Goal: Navigation & Orientation: Find specific page/section

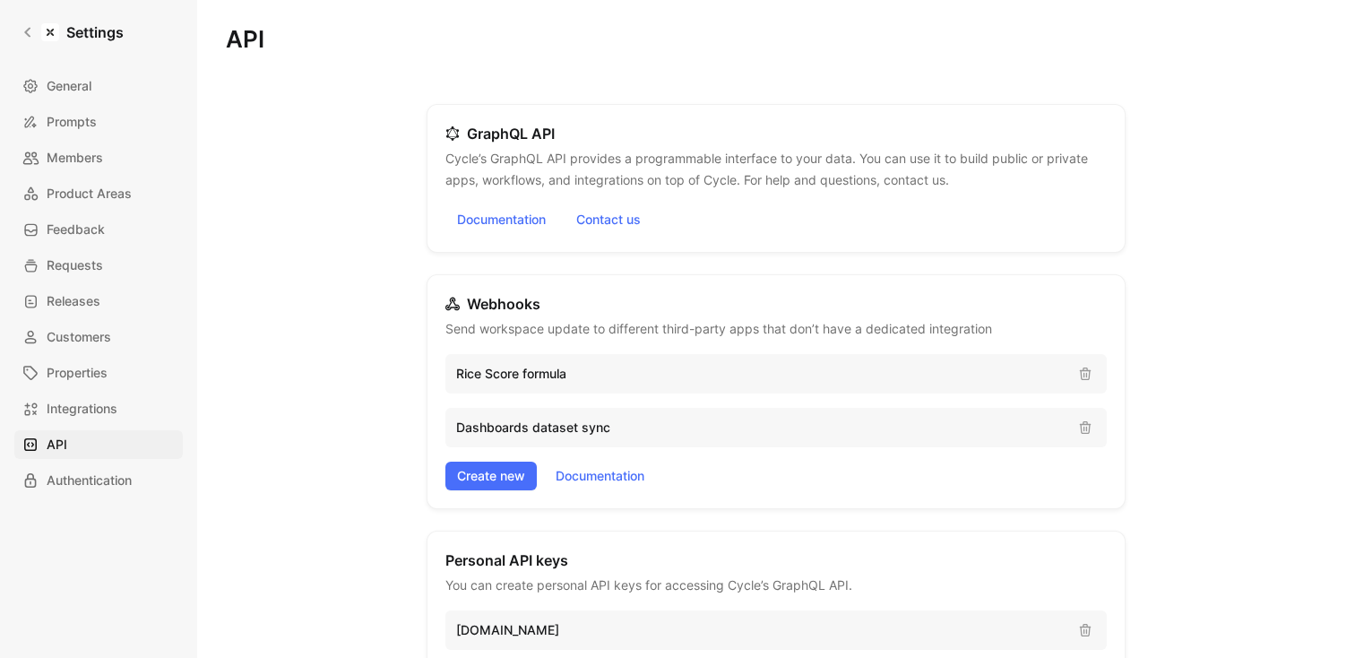
scroll to position [342, 0]
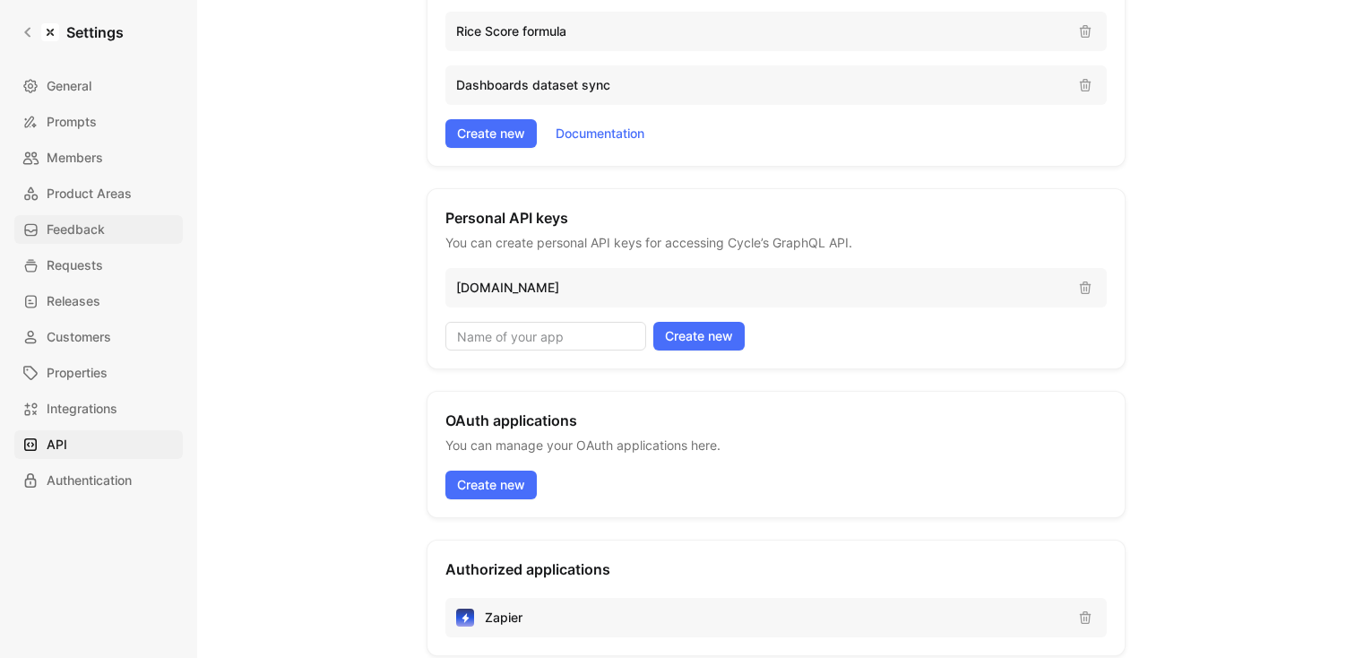
click at [83, 235] on span "Feedback" at bounding box center [76, 230] width 58 height 22
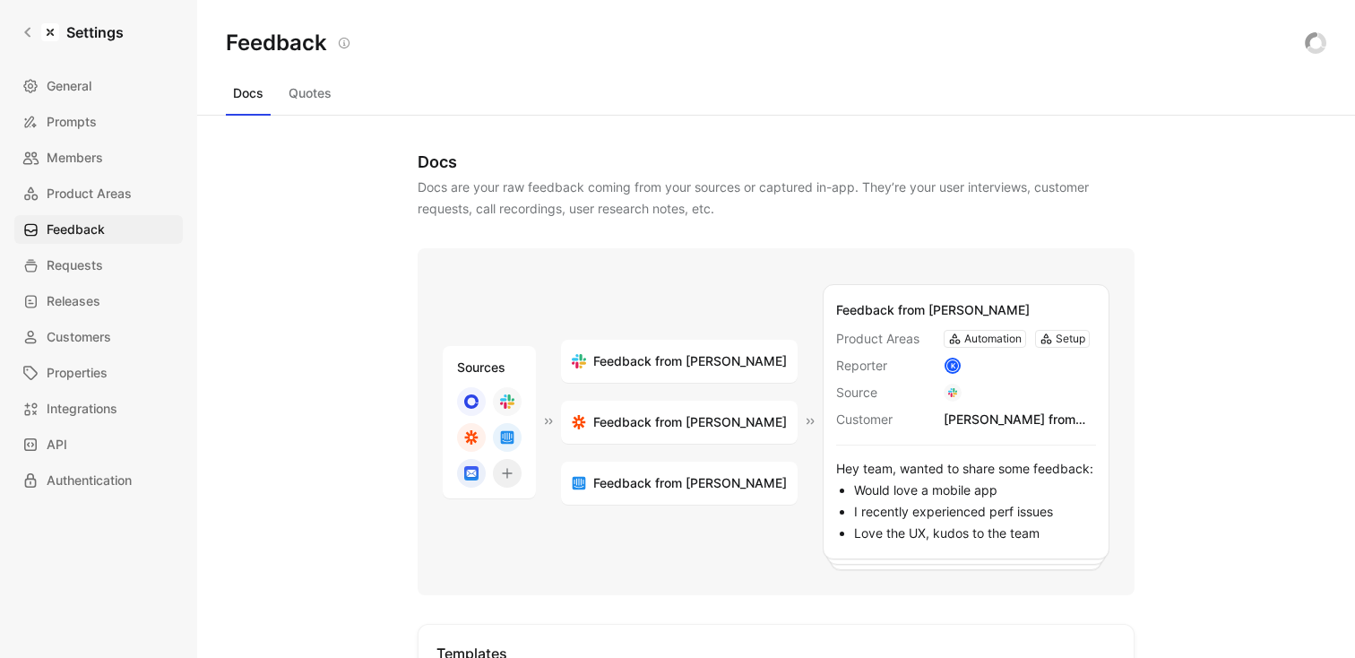
click at [322, 90] on button "Quotes" at bounding box center [309, 93] width 57 height 29
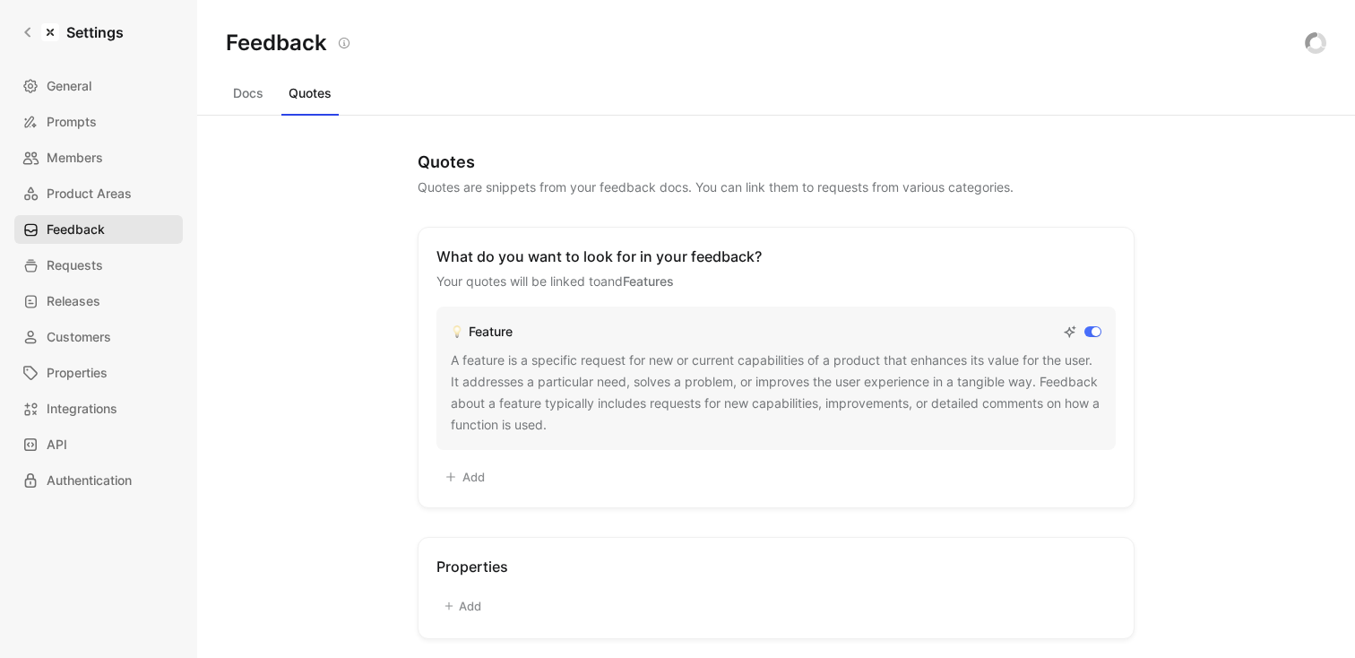
click at [83, 230] on span "Feedback" at bounding box center [76, 230] width 58 height 22
click at [33, 35] on icon at bounding box center [28, 32] width 13 height 13
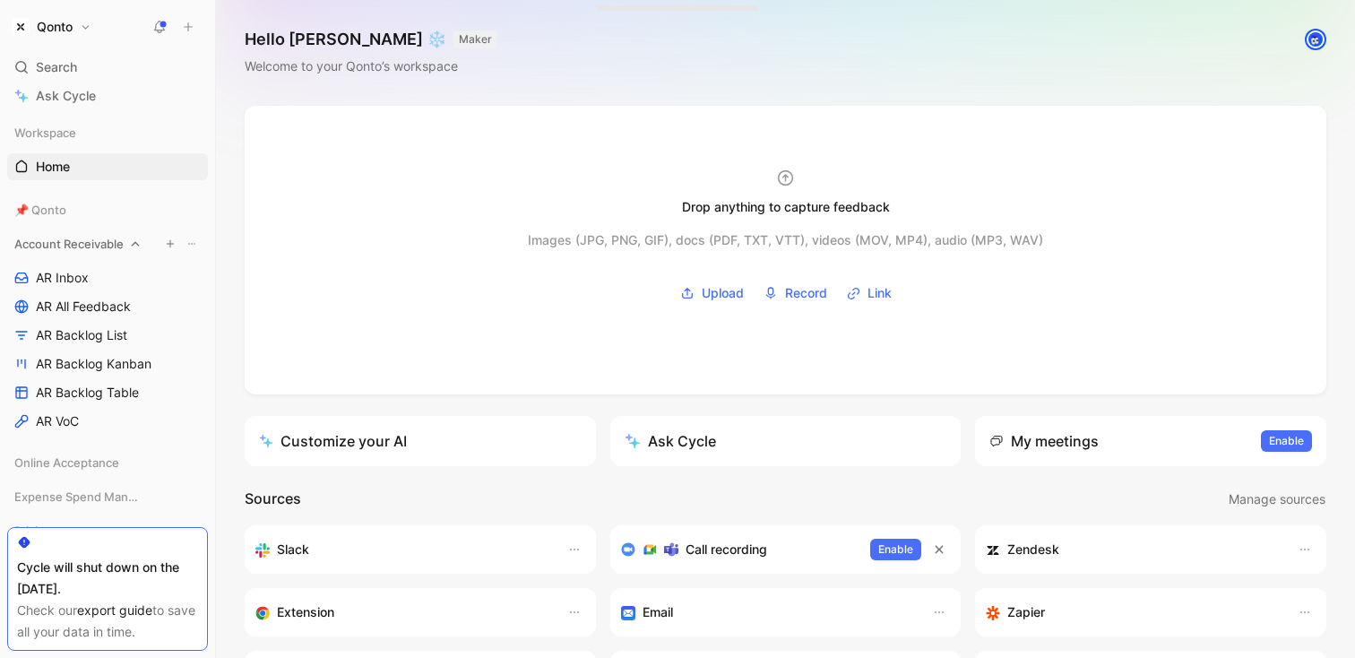
click at [133, 242] on icon at bounding box center [135, 244] width 13 height 13
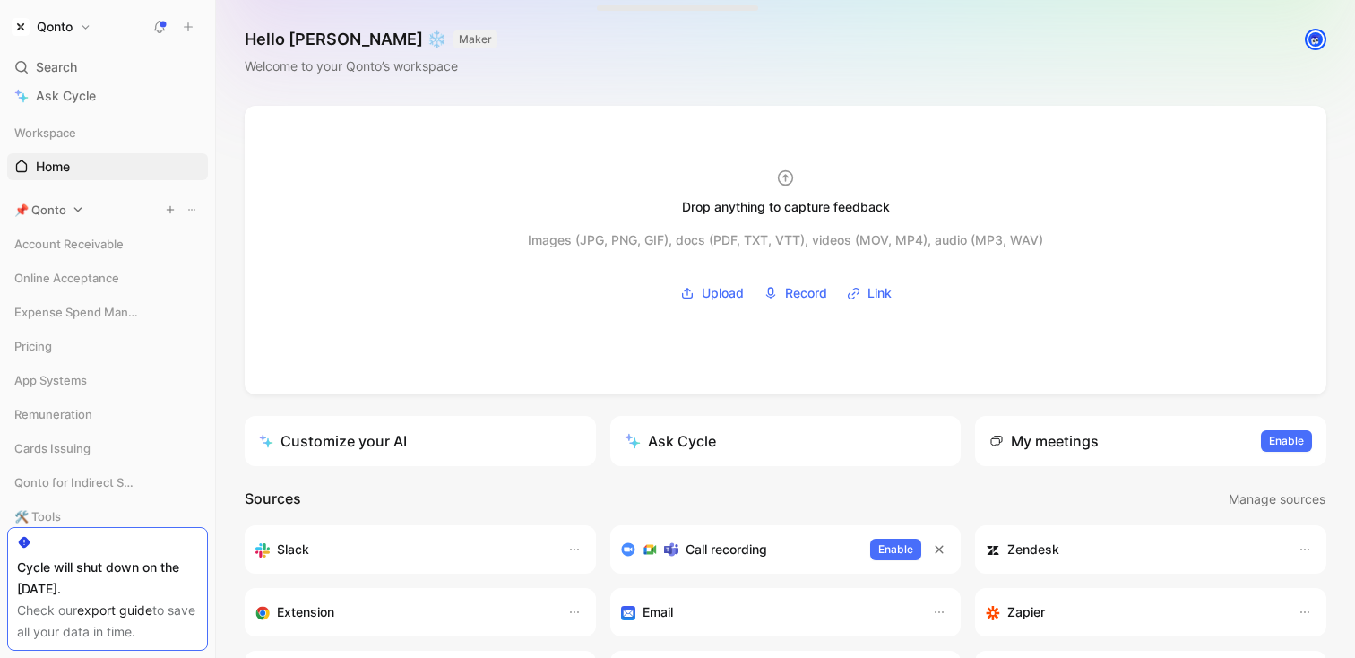
click at [56, 206] on span "📌 Qonto" at bounding box center [40, 210] width 52 height 18
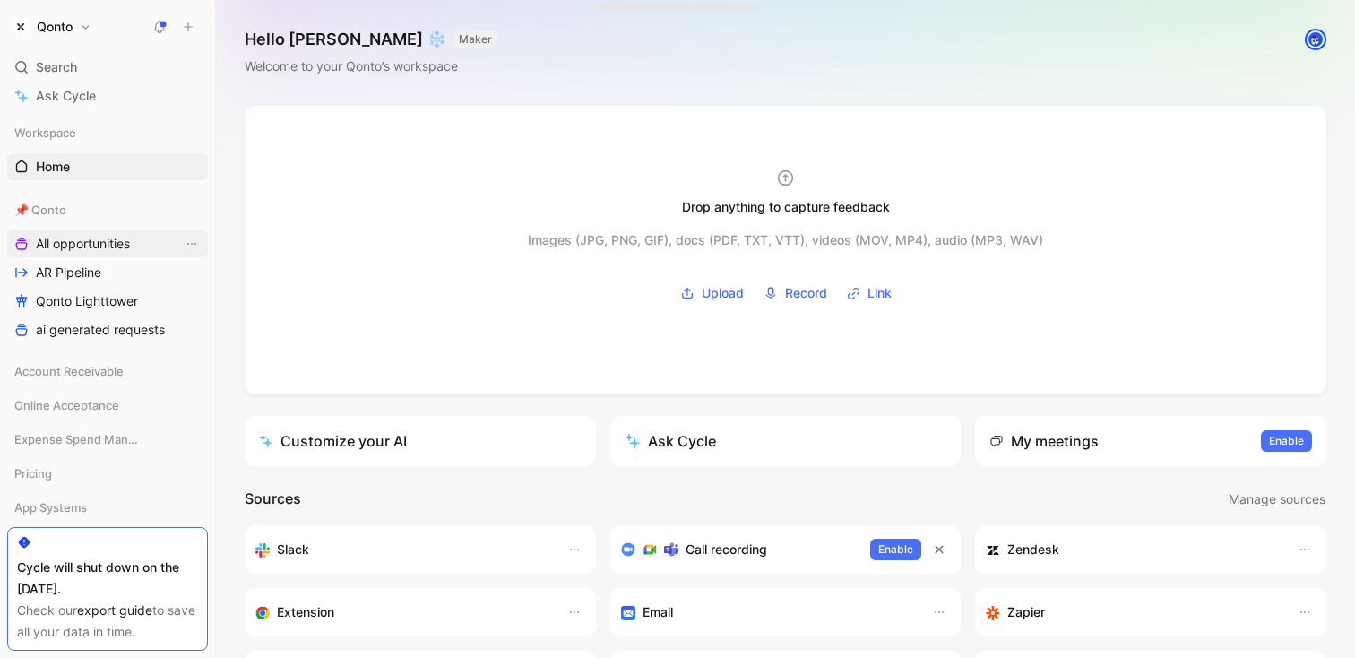
click at [106, 252] on span "All opportunities" at bounding box center [83, 244] width 94 height 18
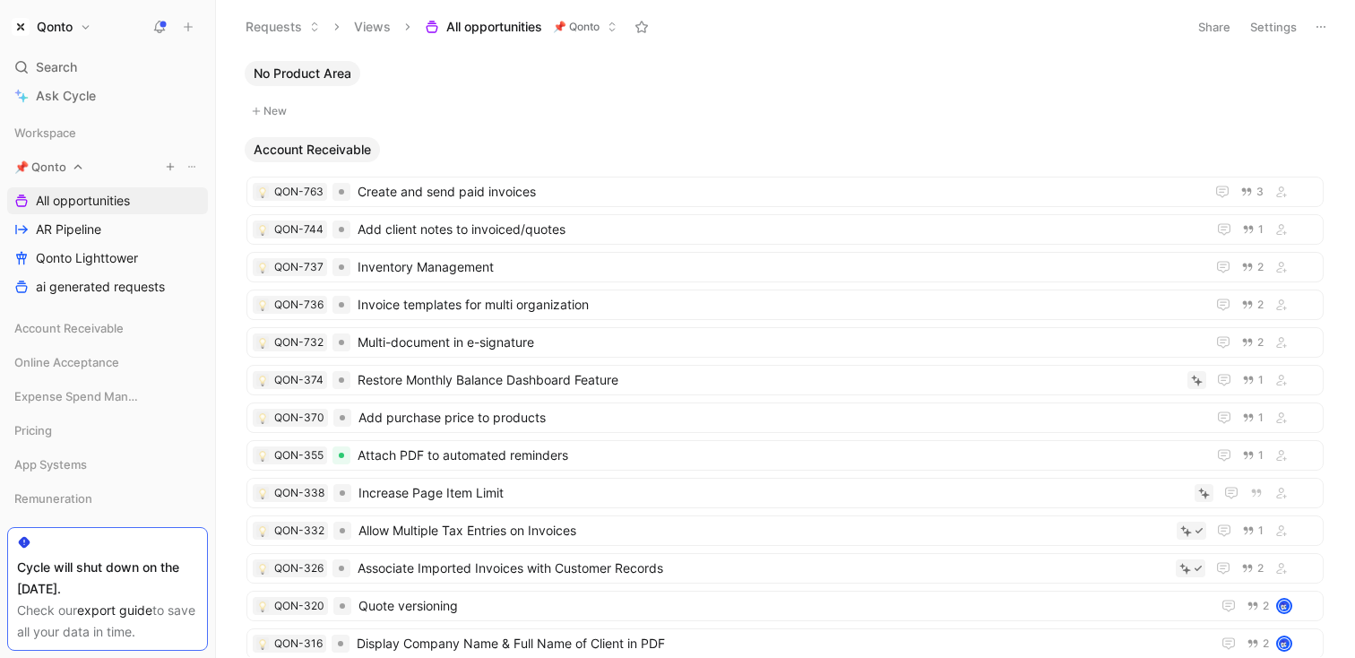
click at [56, 163] on span "📌 Qonto" at bounding box center [40, 167] width 52 height 18
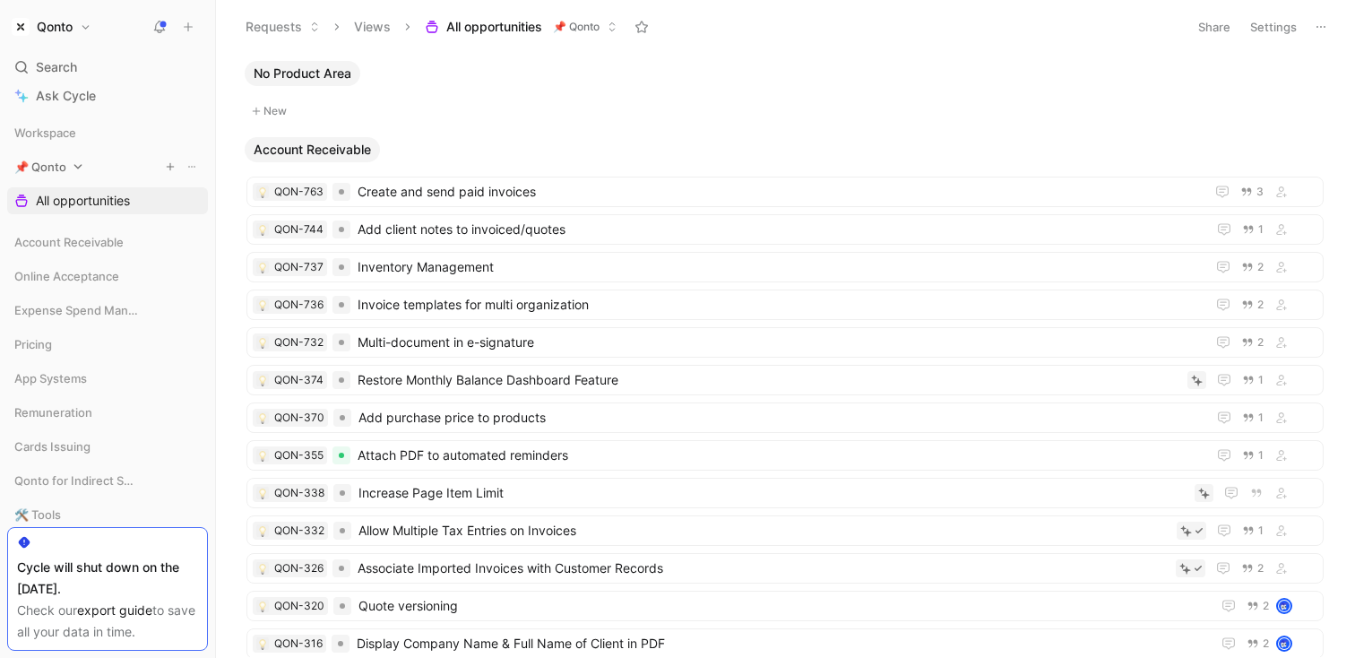
click at [56, 163] on span "📌 Qonto" at bounding box center [40, 167] width 52 height 18
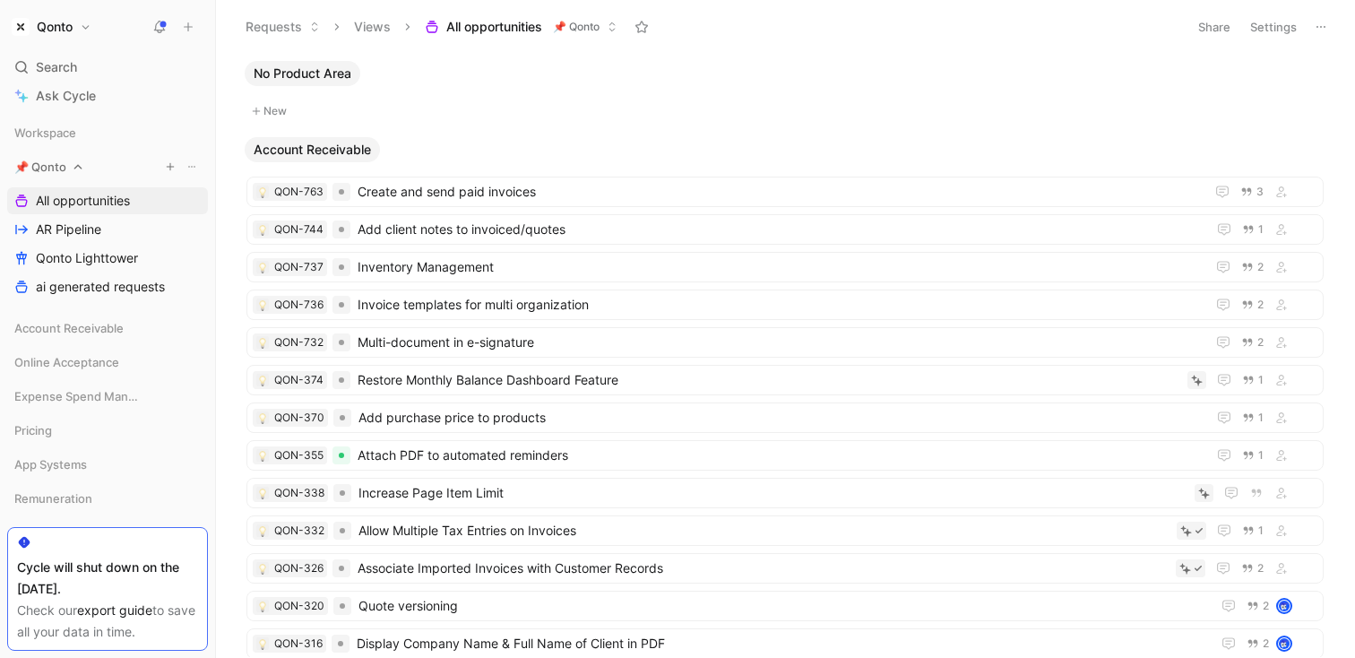
click at [186, 164] on icon at bounding box center [191, 166] width 11 height 11
drag, startPoint x: 186, startPoint y: 164, endPoint x: 149, endPoint y: 172, distance: 38.5
click at [73, 168] on icon at bounding box center [78, 166] width 13 height 13
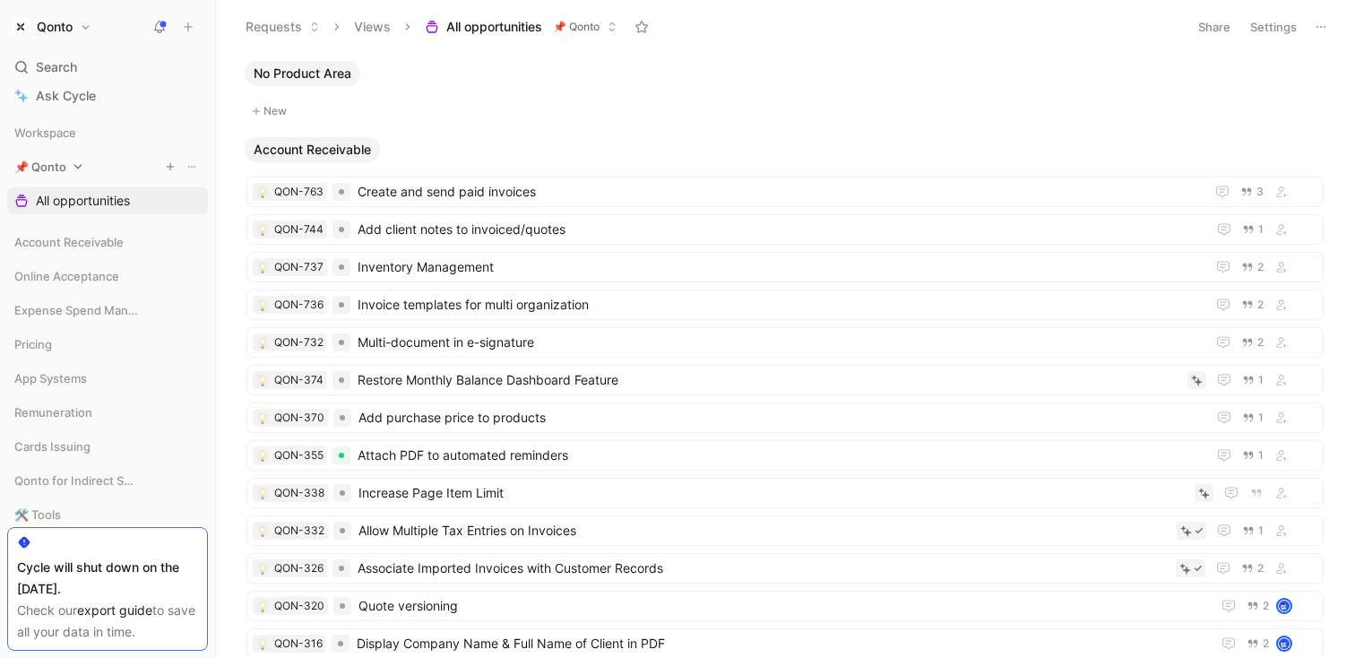
click at [73, 168] on icon at bounding box center [78, 166] width 13 height 13
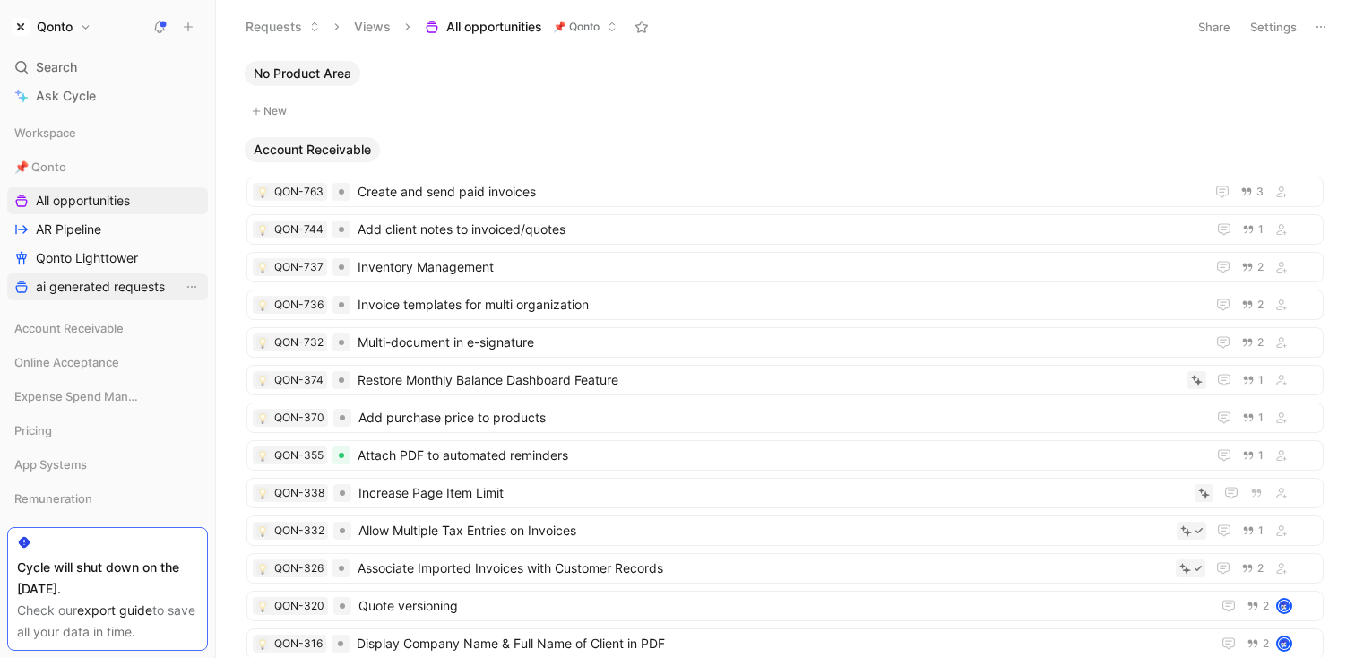
click at [97, 283] on span "ai generated requests" at bounding box center [100, 287] width 129 height 18
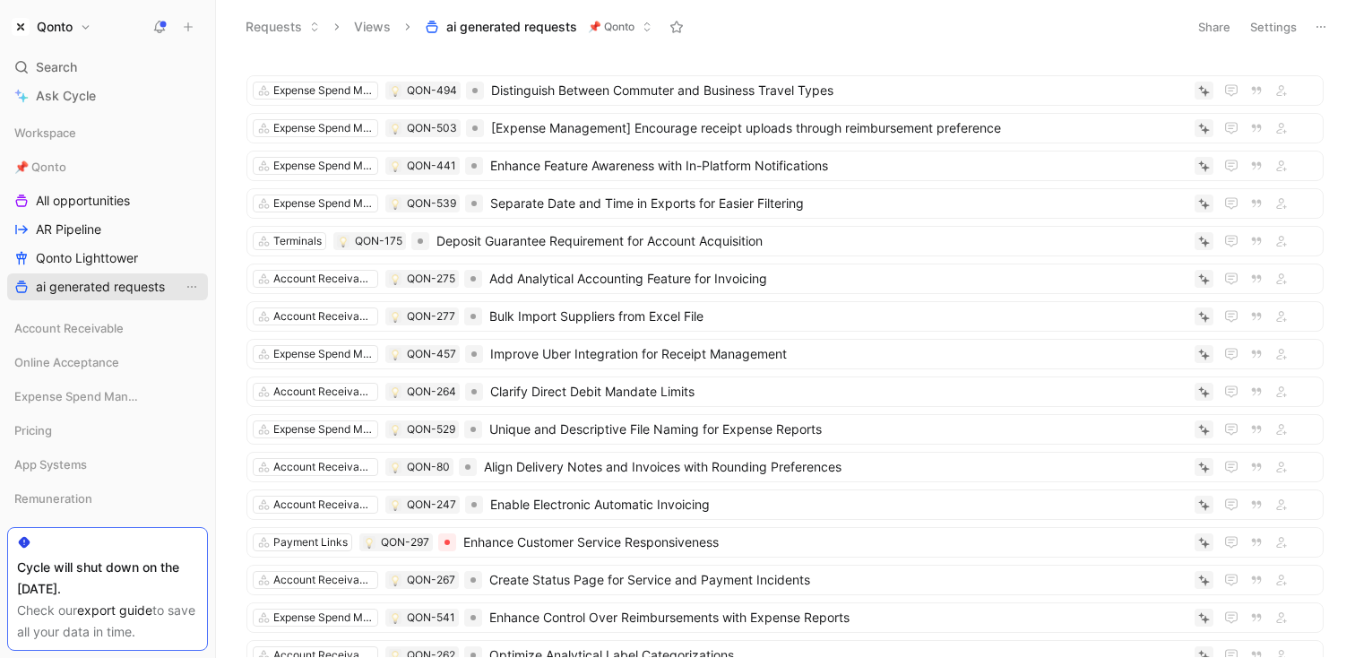
click at [79, 196] on span "All opportunities" at bounding box center [83, 201] width 94 height 18
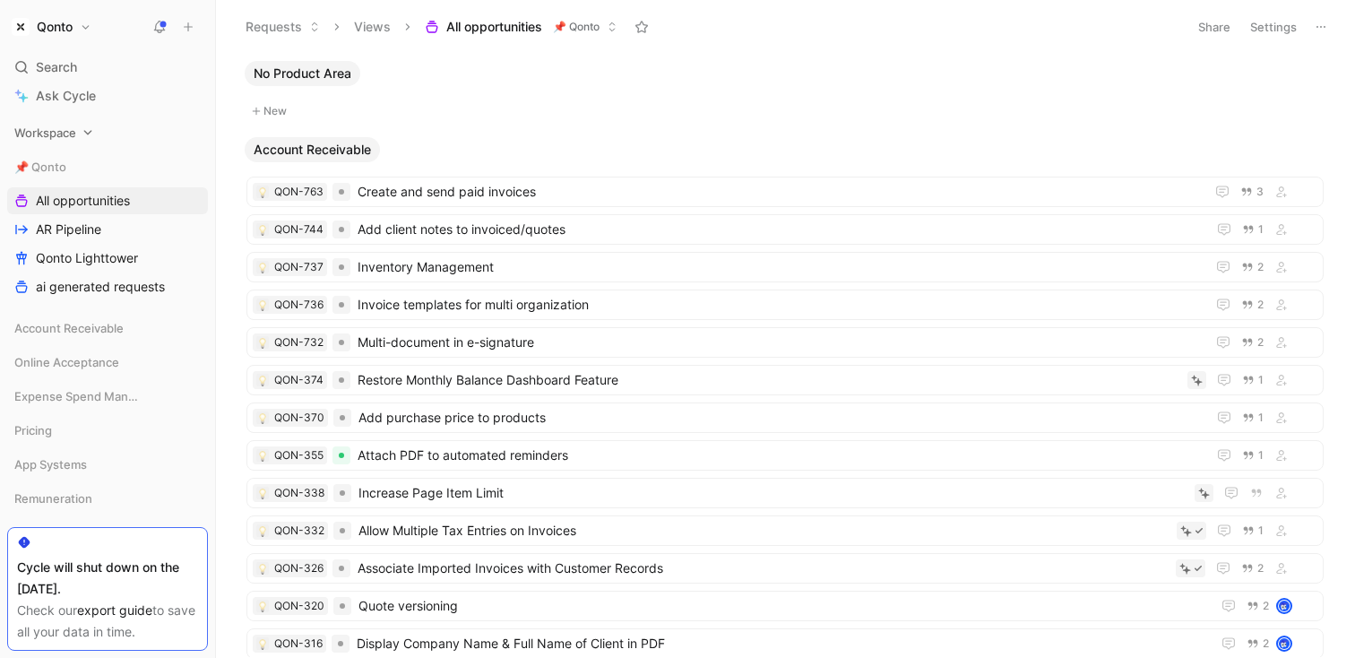
click at [73, 132] on span "Workspace" at bounding box center [45, 133] width 62 height 18
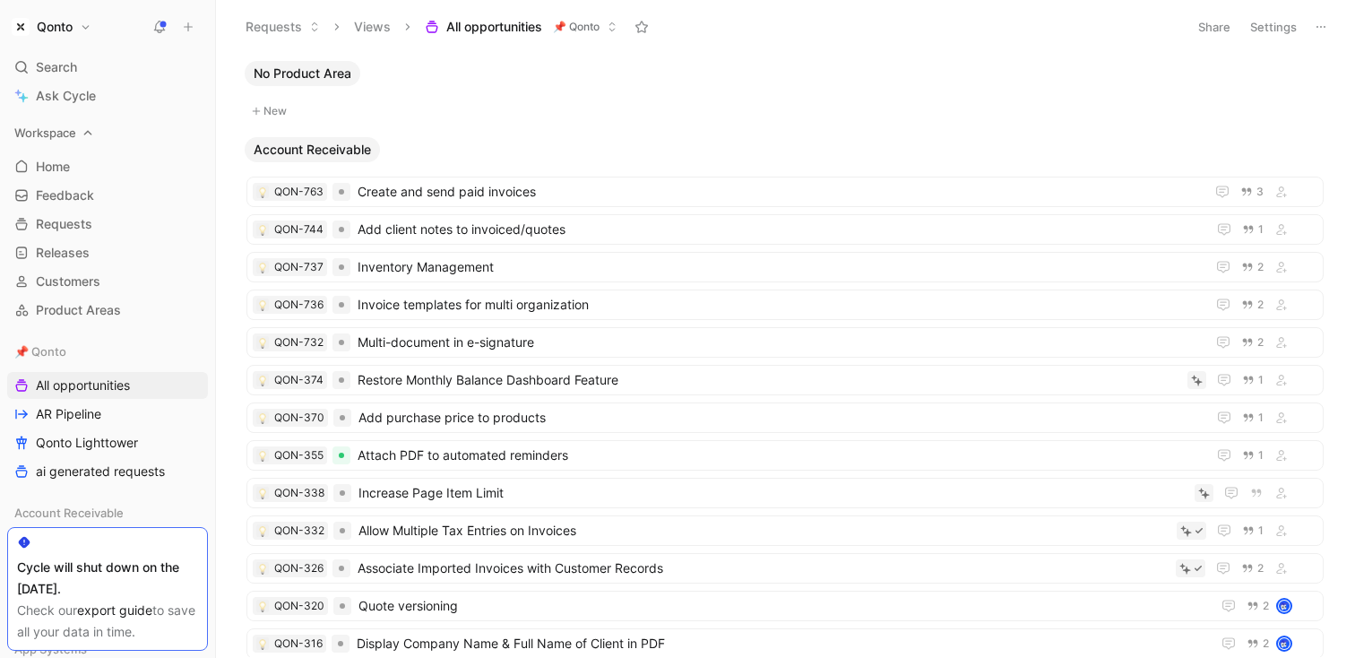
click at [73, 132] on span "Workspace" at bounding box center [45, 133] width 62 height 18
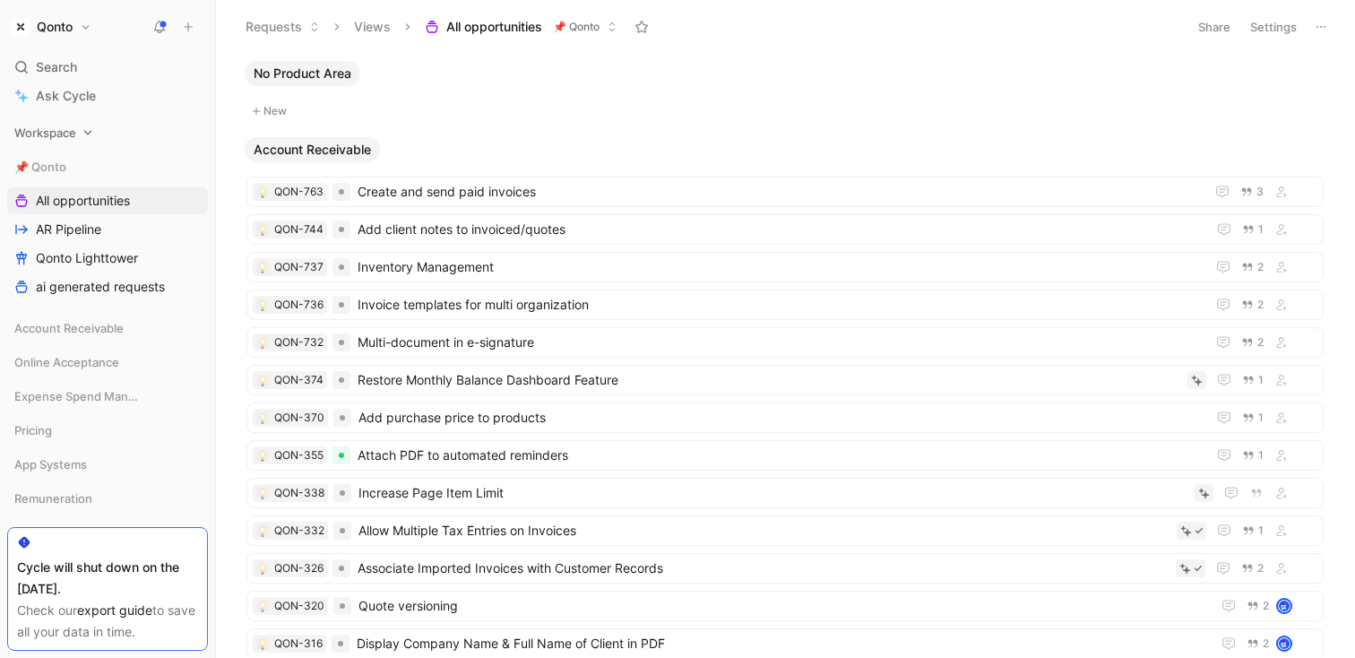
click at [73, 132] on span "Workspace" at bounding box center [45, 133] width 62 height 18
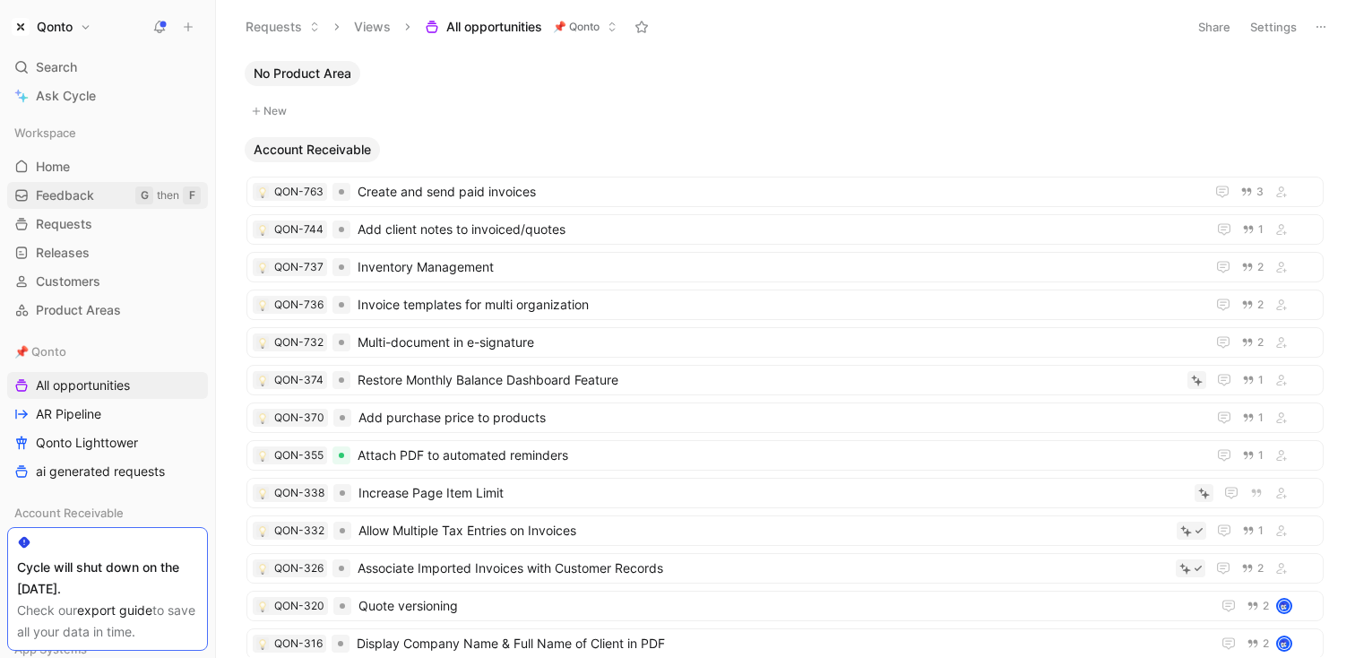
click at [70, 193] on span "Feedback" at bounding box center [65, 195] width 58 height 18
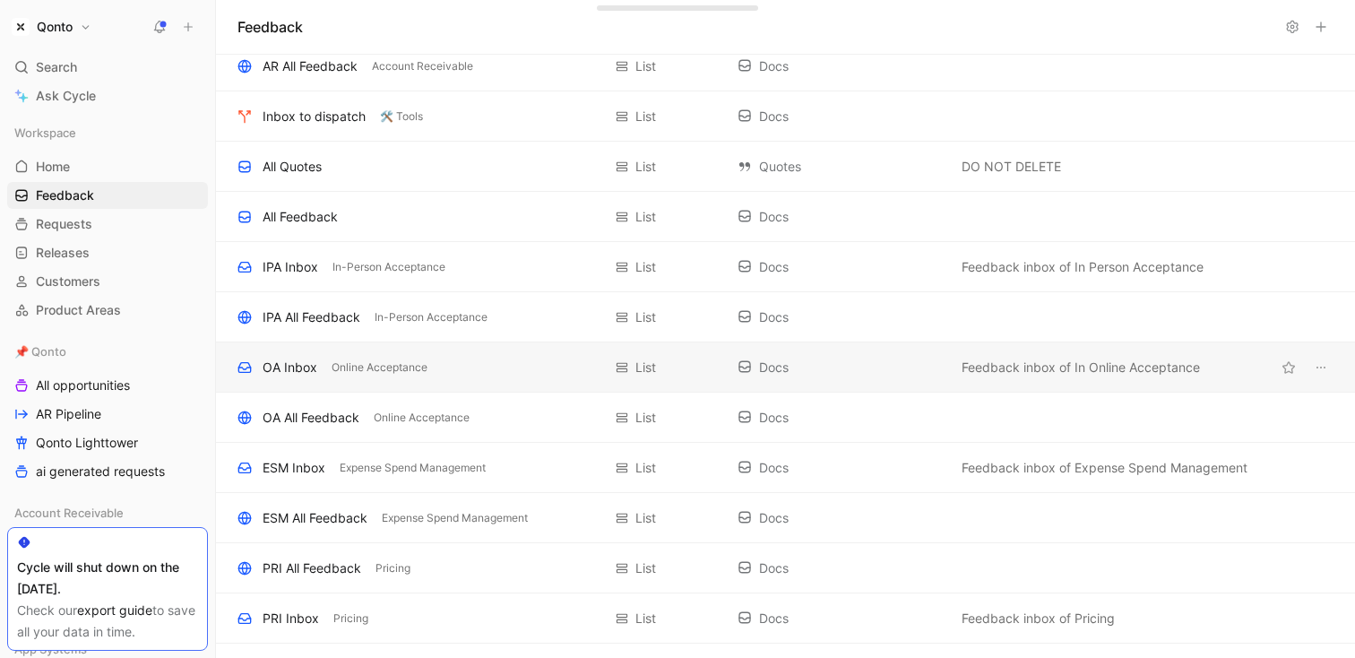
scroll to position [619, 0]
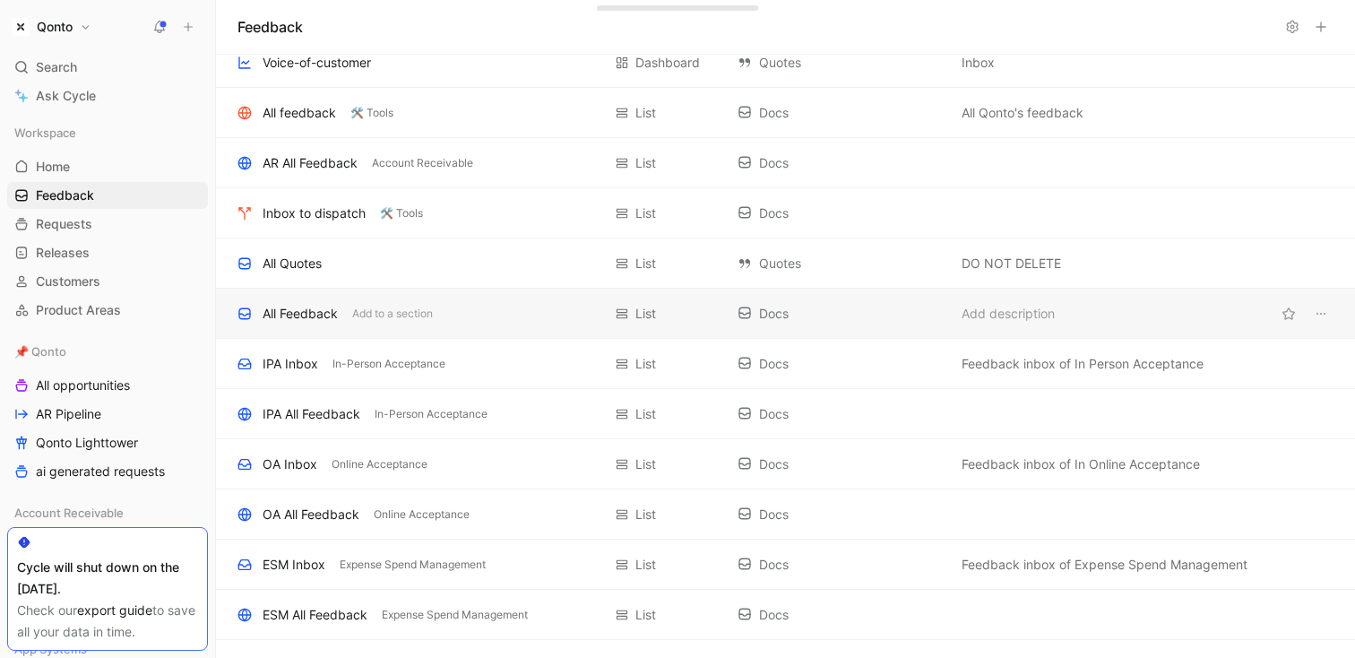
click at [312, 313] on div "All Feedback" at bounding box center [300, 314] width 75 height 22
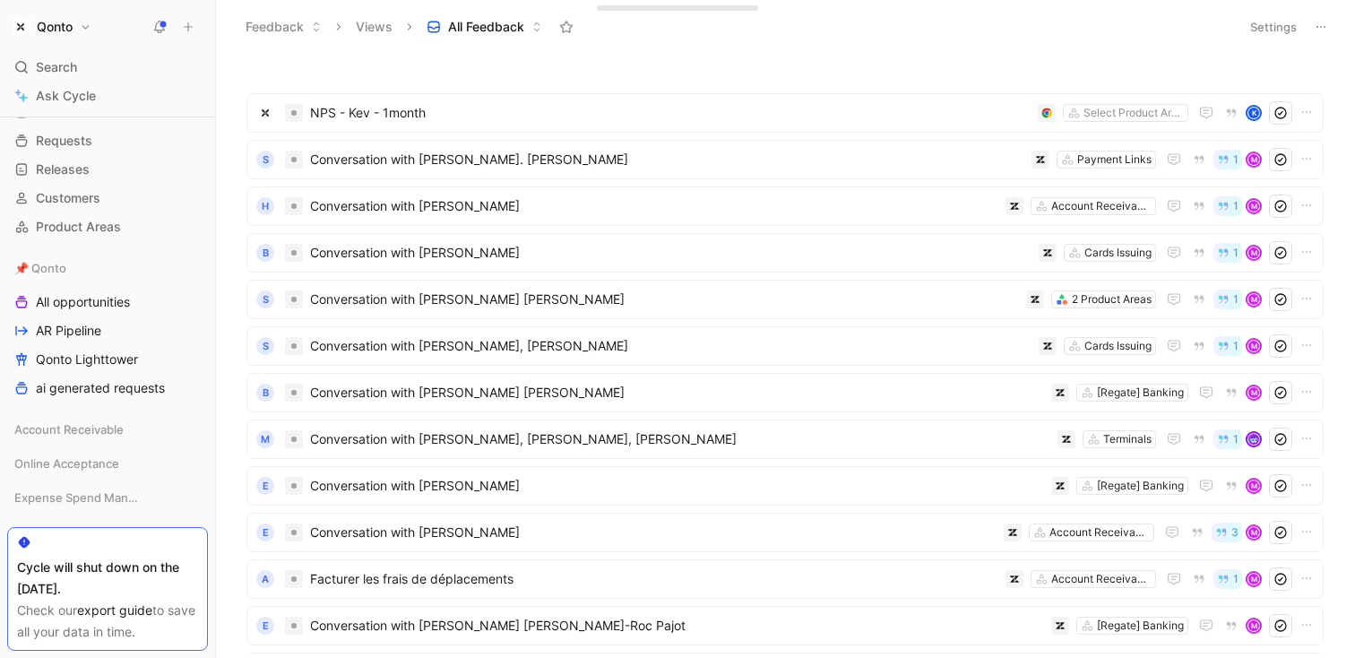
scroll to position [523, 0]
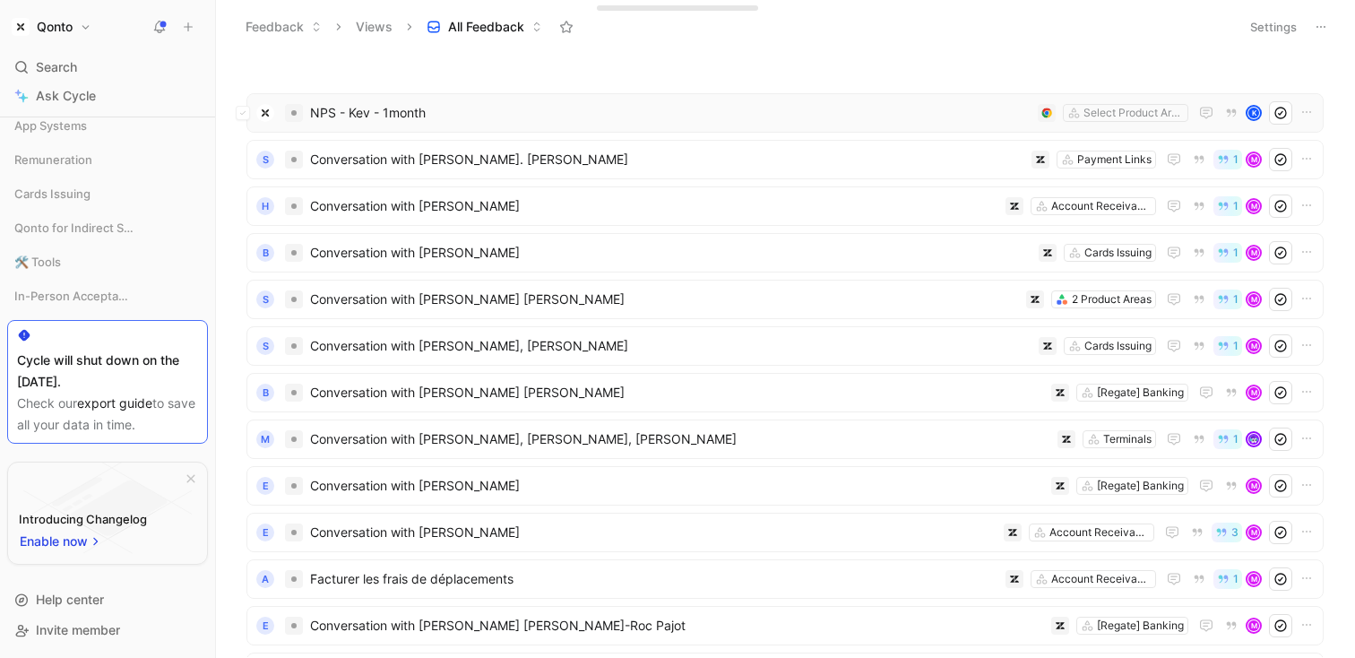
click at [490, 118] on span "NPS - Kev - 1month" at bounding box center [670, 113] width 721 height 22
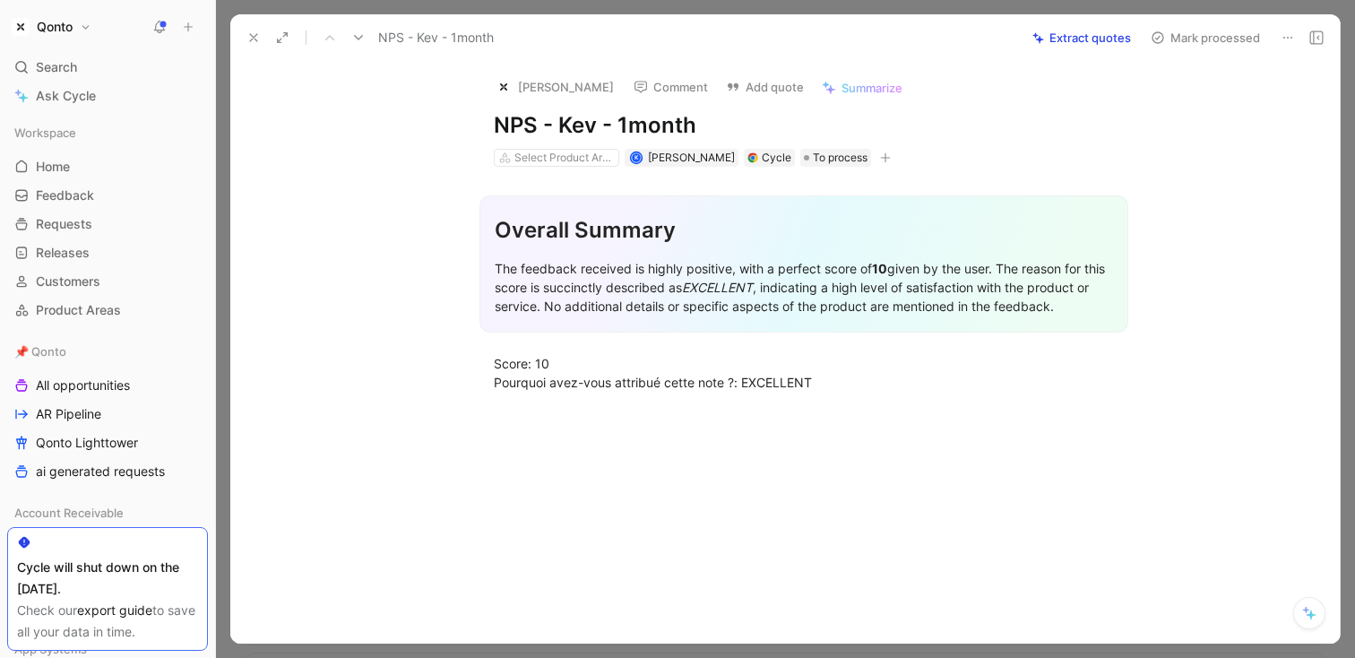
click at [87, 22] on button "Qonto" at bounding box center [51, 26] width 89 height 25
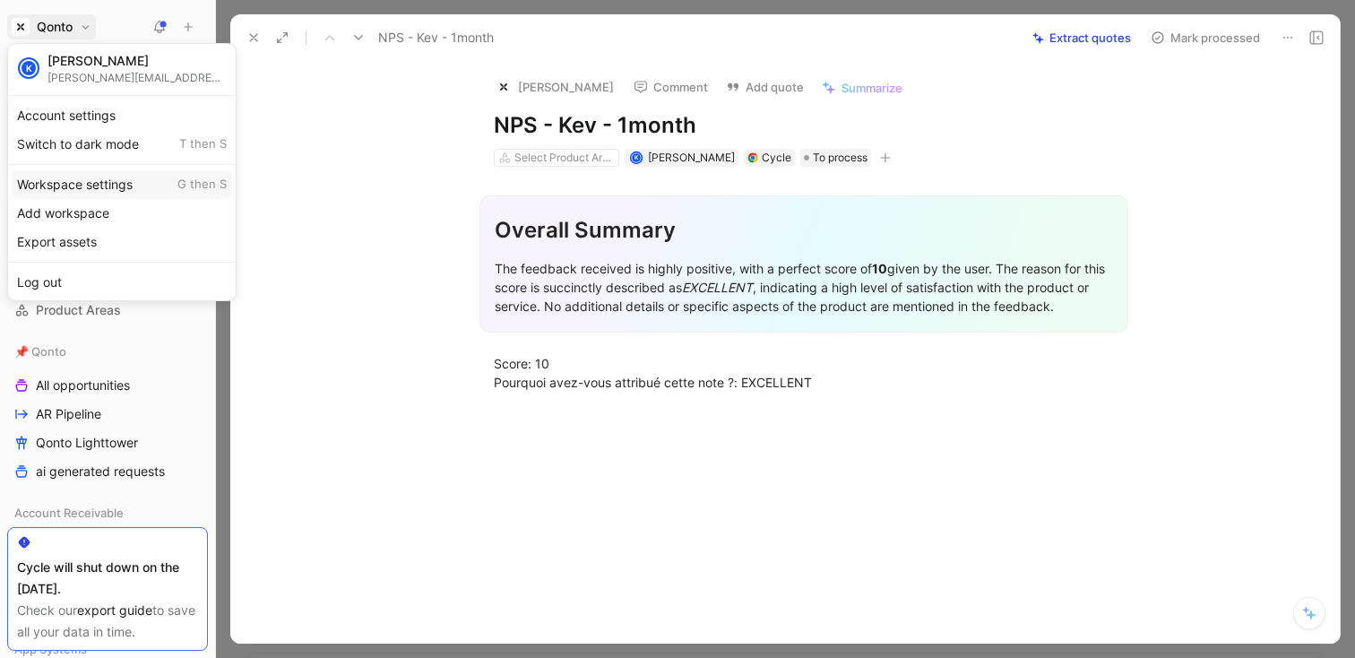
click at [104, 182] on div "Workspace settings G then S" at bounding box center [122, 184] width 220 height 29
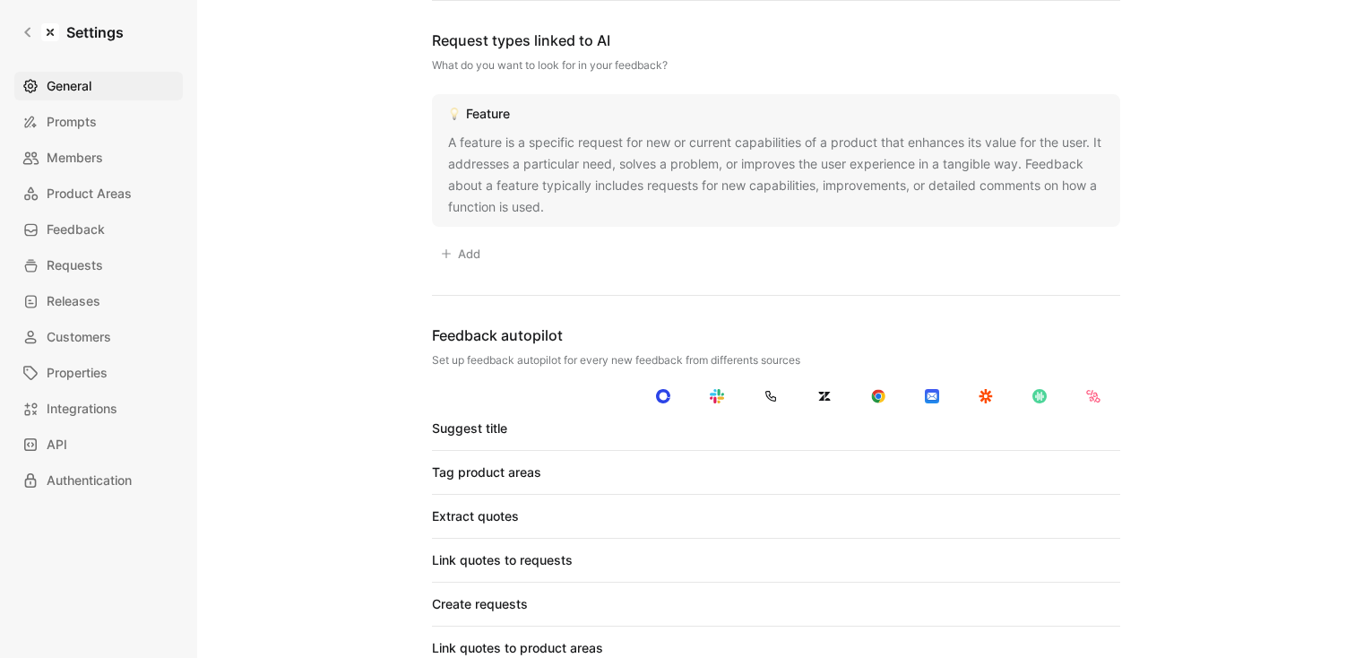
scroll to position [1423, 0]
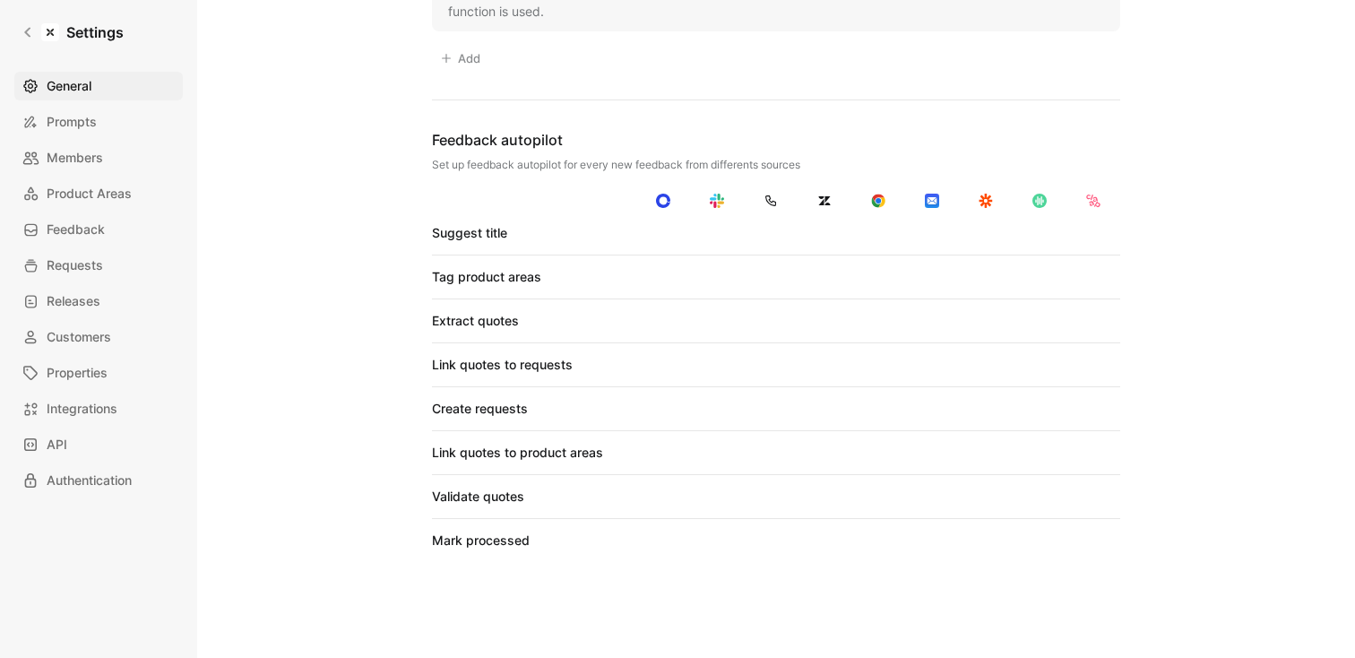
drag, startPoint x: 358, startPoint y: 209, endPoint x: 548, endPoint y: 169, distance: 194.1
drag, startPoint x: 584, startPoint y: 198, endPoint x: 609, endPoint y: 196, distance: 24.3
click at [585, 198] on div at bounding box center [776, 201] width 688 height 14
drag, startPoint x: 1223, startPoint y: 223, endPoint x: 827, endPoint y: 220, distance: 395.3
